Goal: Find contact information: Find contact information

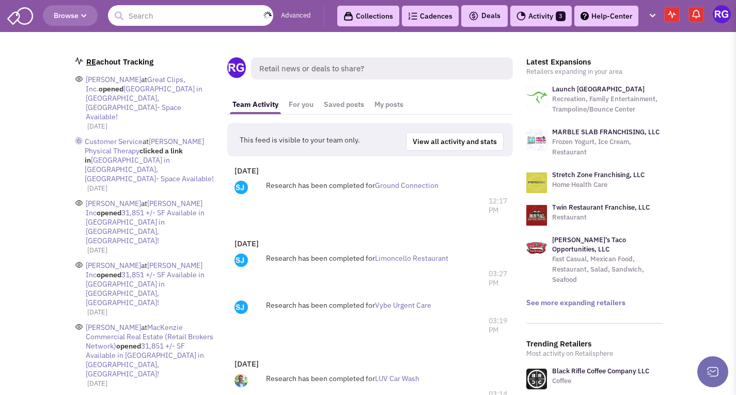
click at [165, 21] on input "text" at bounding box center [190, 15] width 165 height 21
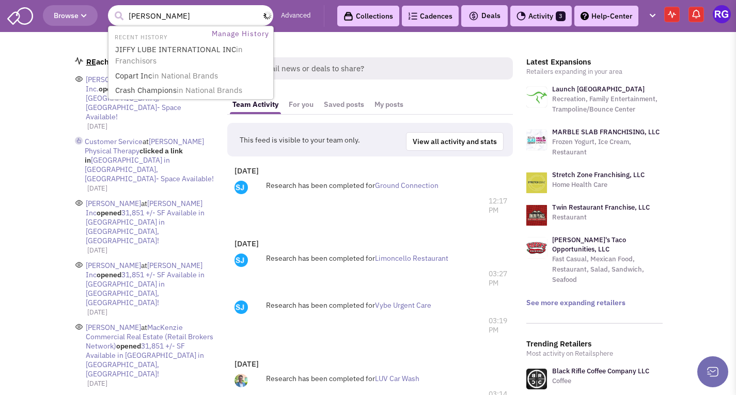
type input "jack in"
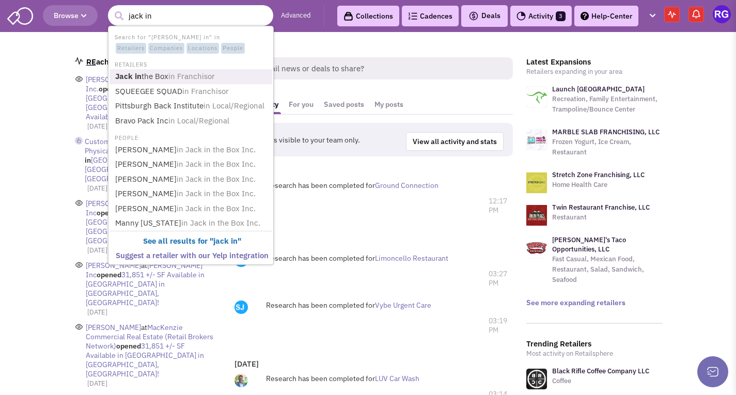
click at [194, 83] on link "Jack in the Box in Franchisor" at bounding box center [192, 77] width 160 height 14
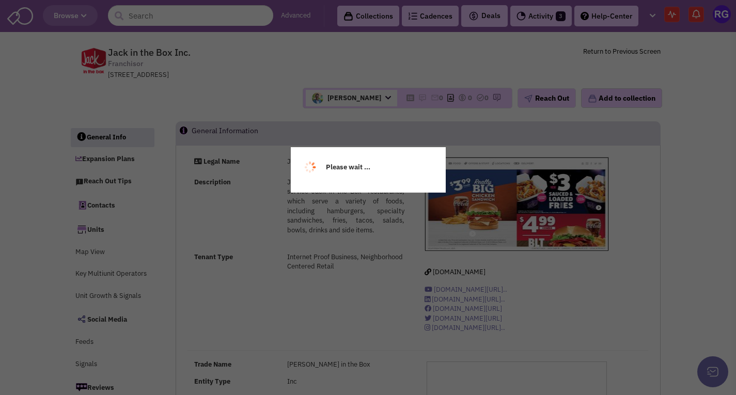
select select
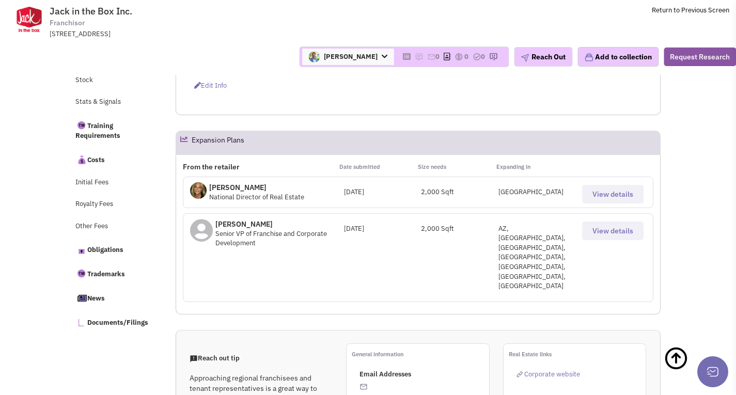
scroll to position [435, 0]
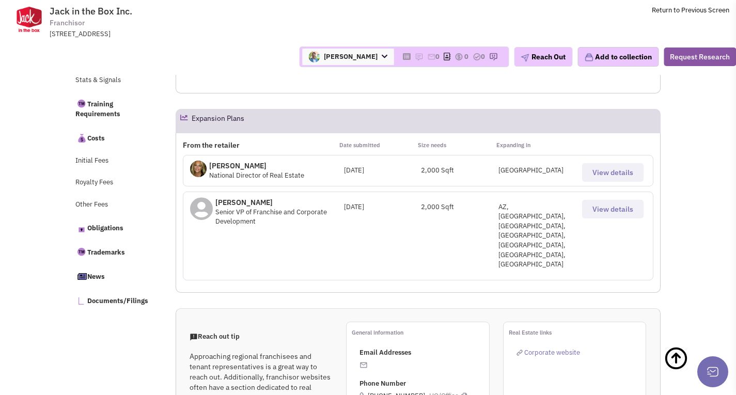
click at [593, 209] on button "View details" at bounding box center [612, 209] width 61 height 19
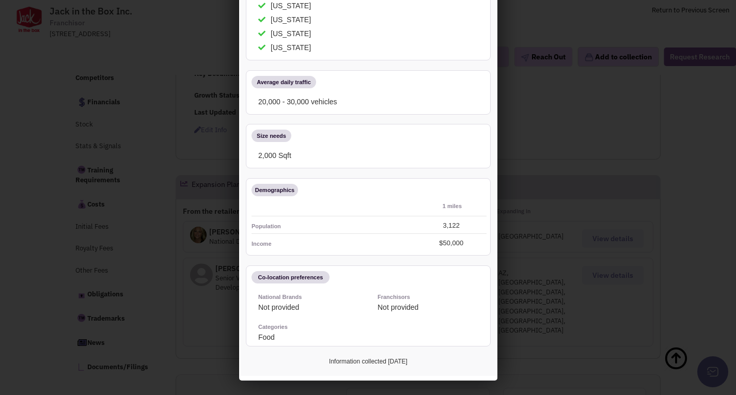
scroll to position [332, 0]
click at [39, 235] on div at bounding box center [368, 197] width 736 height 395
click at [52, 202] on div at bounding box center [368, 197] width 736 height 395
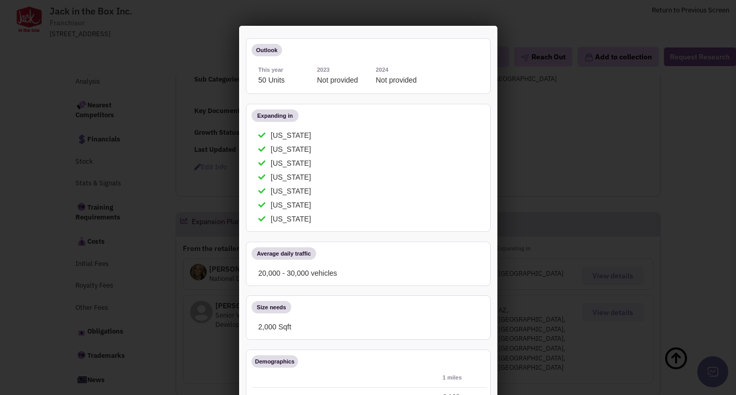
scroll to position [0, 0]
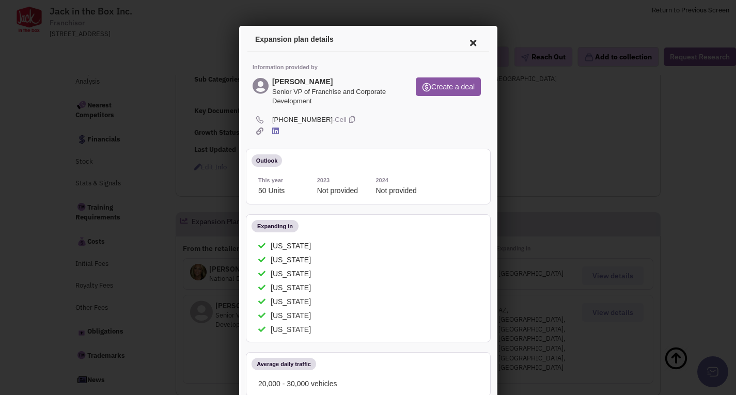
click at [464, 41] on icon at bounding box center [471, 41] width 22 height 25
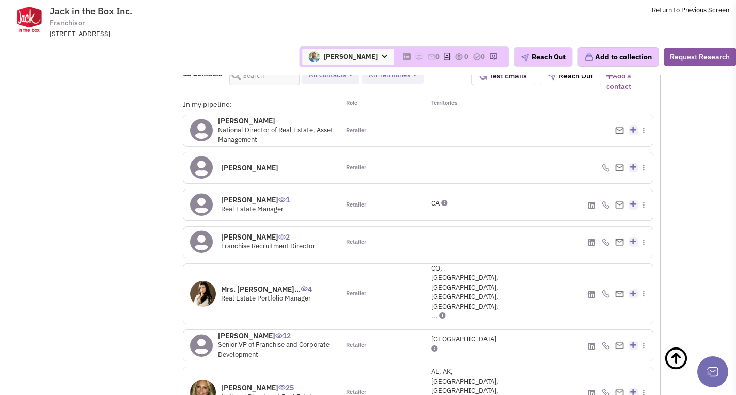
scroll to position [1108, 0]
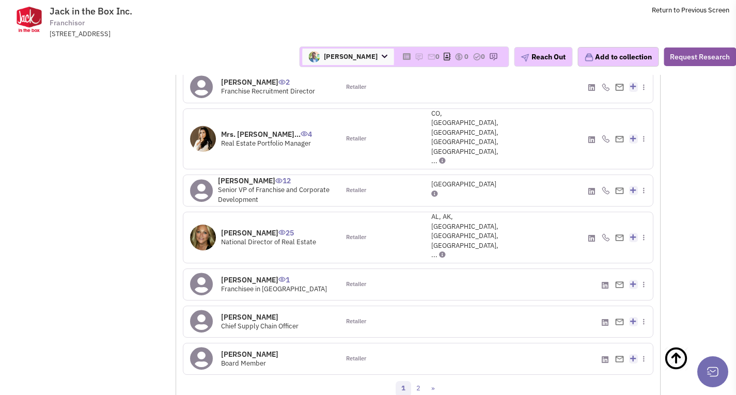
click at [446, 252] on icon at bounding box center [442, 255] width 7 height 7
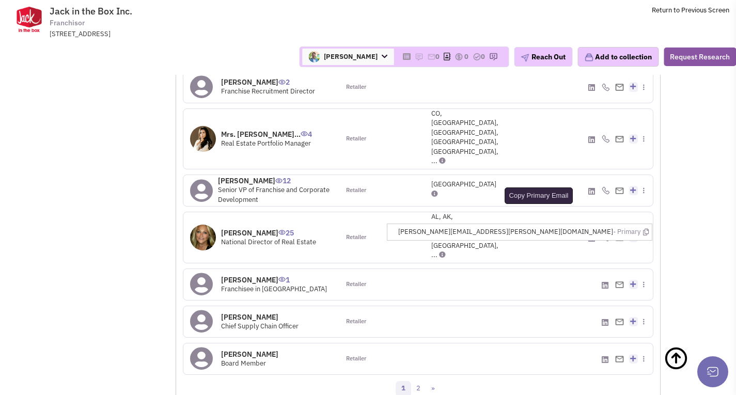
click at [645, 229] on icon at bounding box center [646, 232] width 6 height 7
click at [644, 229] on icon at bounding box center [646, 232] width 6 height 7
